Goal: Task Accomplishment & Management: Use online tool/utility

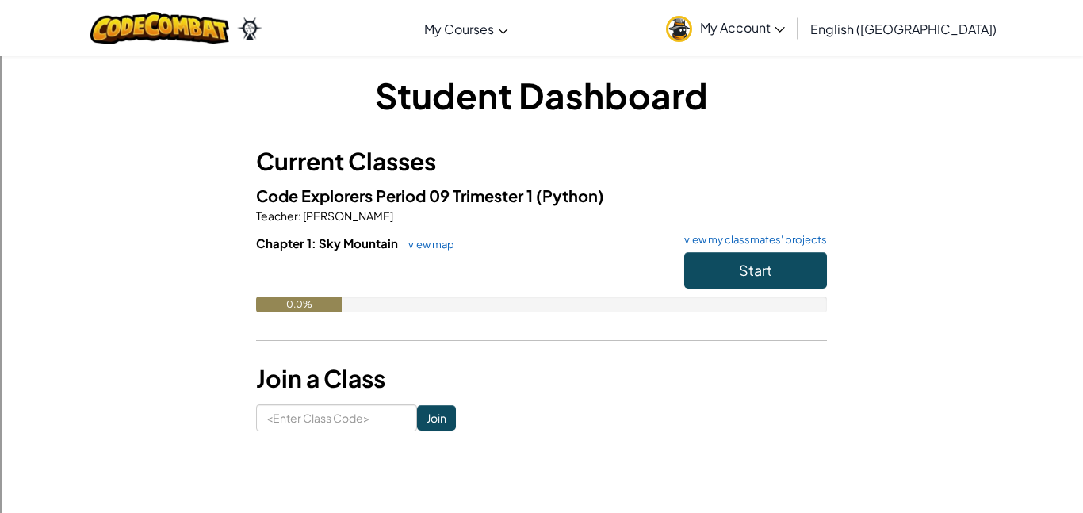
scroll to position [12, 0]
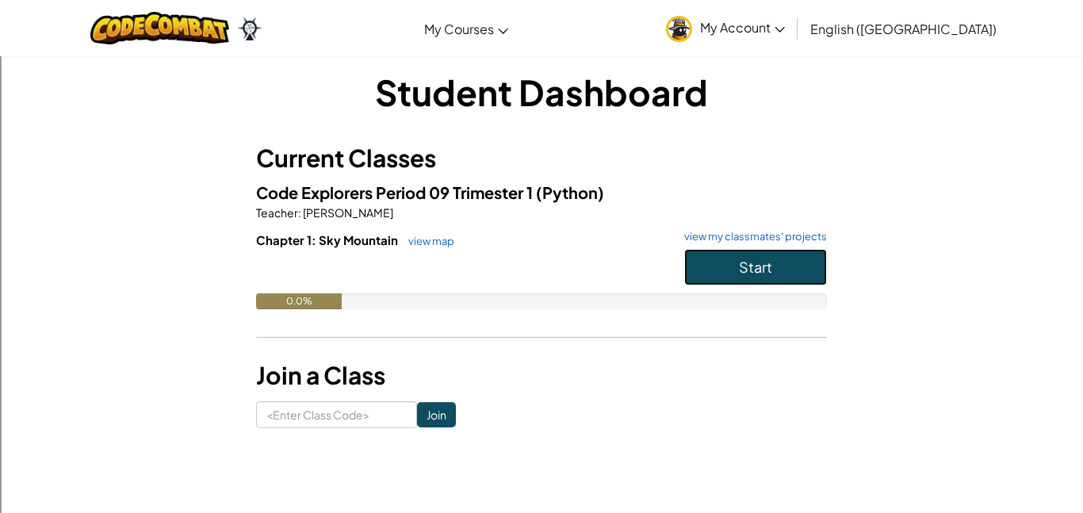
click at [693, 262] on button "Start" at bounding box center [755, 267] width 143 height 36
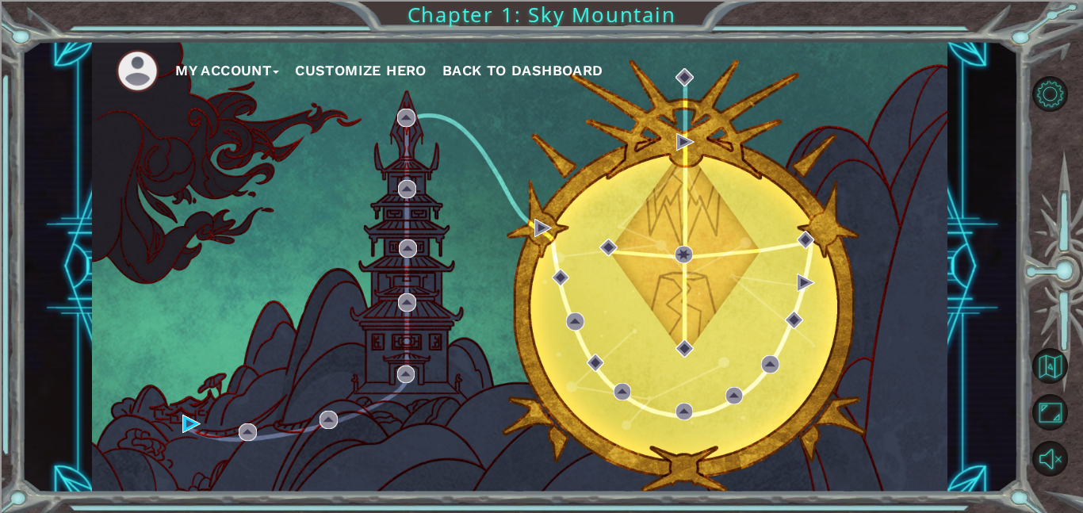
click at [337, 72] on button "Customize Hero" at bounding box center [361, 71] width 132 height 24
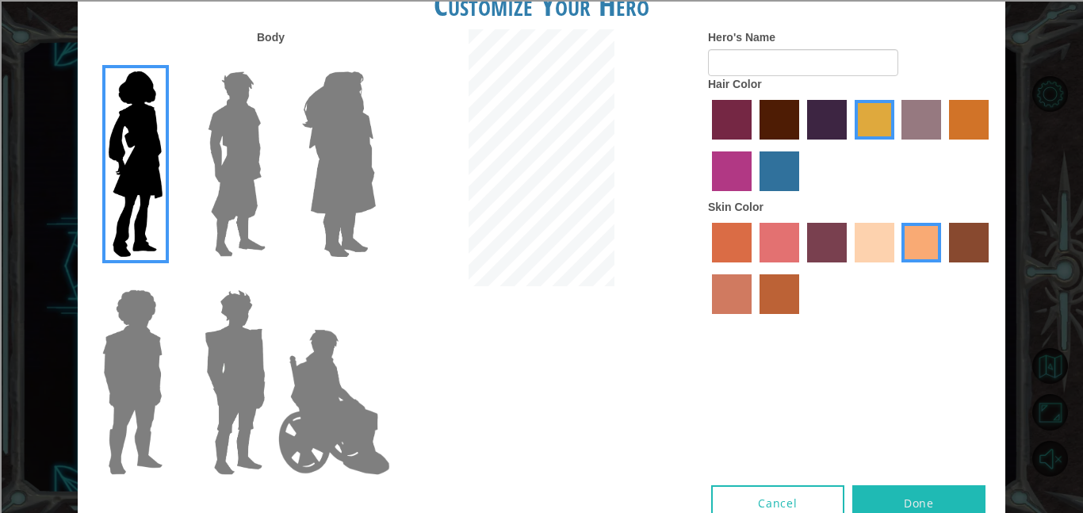
click at [319, 113] on img at bounding box center [339, 164] width 86 height 198
click at [375, 61] on input "Hero Amethyst" at bounding box center [375, 61] width 0 height 0
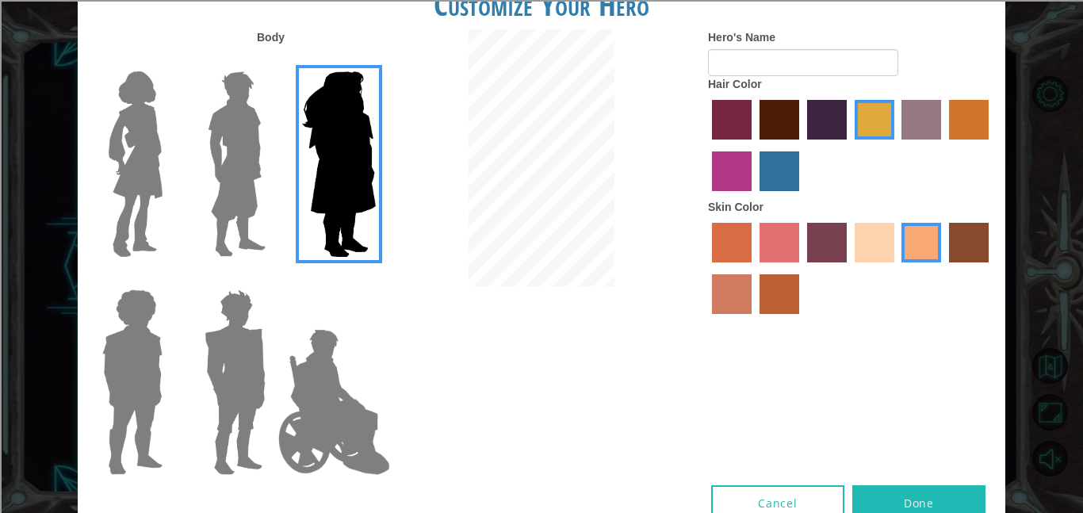
click at [158, 130] on img at bounding box center [135, 164] width 67 height 198
click at [169, 61] on input "Hero Connie" at bounding box center [169, 61] width 0 height 0
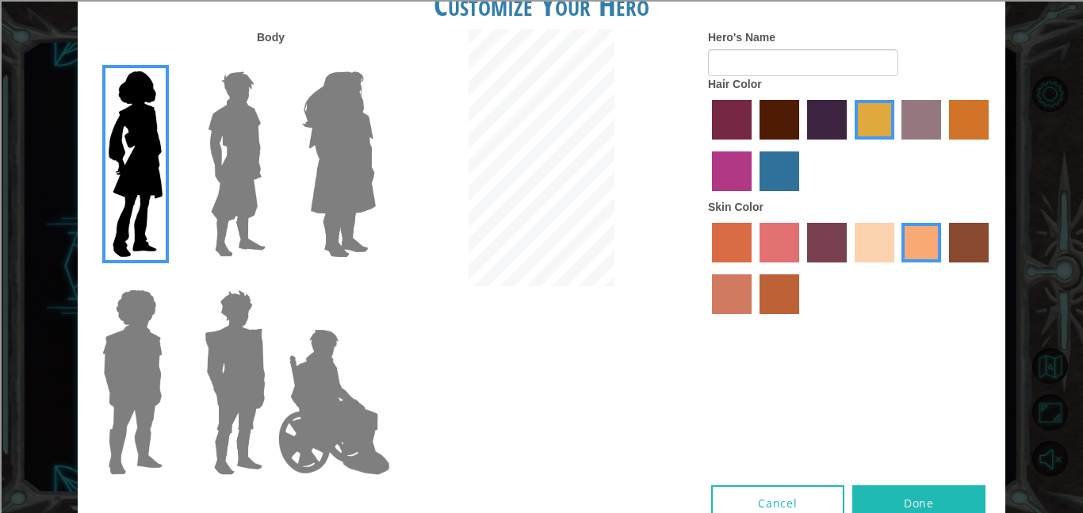
click at [766, 129] on label "maroon hair color" at bounding box center [779, 120] width 40 height 40
click at [754, 145] on input "maroon hair color" at bounding box center [754, 145] width 0 height 0
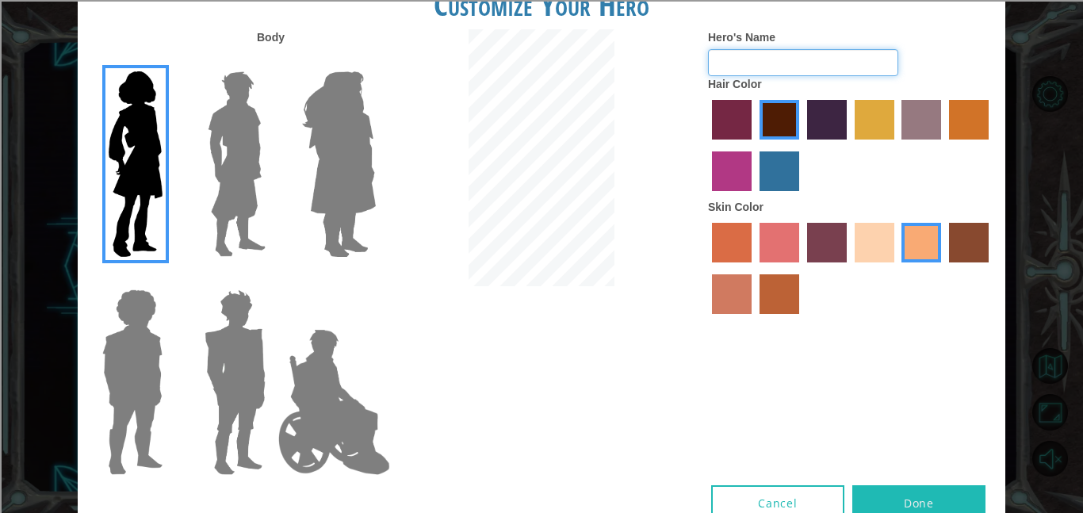
click at [848, 64] on input "Hero's Name" at bounding box center [803, 62] width 190 height 27
click at [894, 70] on input "Hero's Name" at bounding box center [803, 62] width 190 height 27
click at [905, 338] on div "Body Hero's Name Hair Color Skin Color" at bounding box center [541, 257] width 927 height 456
click at [930, 488] on button "Done" at bounding box center [918, 503] width 133 height 36
click at [954, 315] on div at bounding box center [850, 270] width 285 height 103
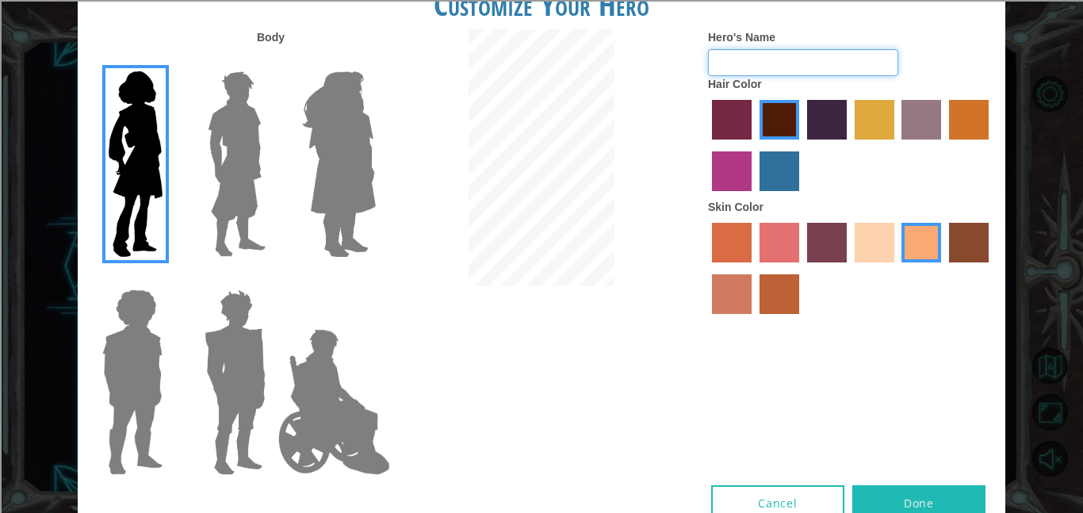
click at [850, 65] on input "Hero's Name" at bounding box center [803, 62] width 190 height 27
type input "a"
type input "character"
click at [889, 482] on div "Body Hero's Name character Hair Color Skin Color" at bounding box center [541, 257] width 927 height 456
click at [896, 489] on button "Done" at bounding box center [918, 503] width 133 height 36
